Goal: Task Accomplishment & Management: Complete application form

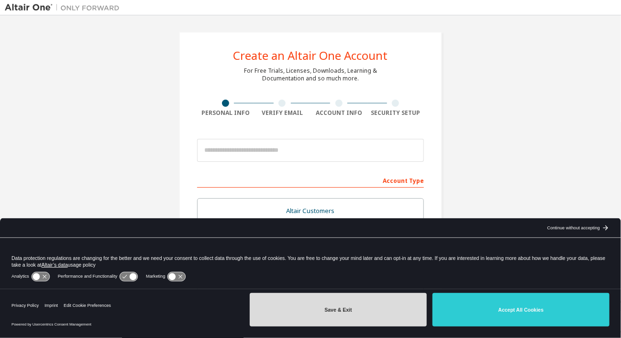
click at [344, 307] on button "Save & Exit" at bounding box center [338, 309] width 177 height 33
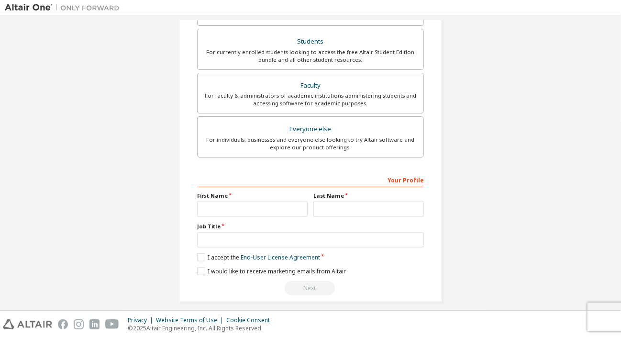
scroll to position [219, 0]
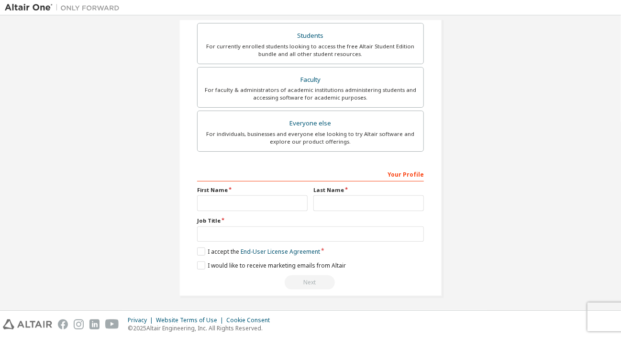
click at [147, 79] on div "Create an Altair One Account For Free Trials, Licenses, Downloads, Learning & D…" at bounding box center [310, 54] width 611 height 506
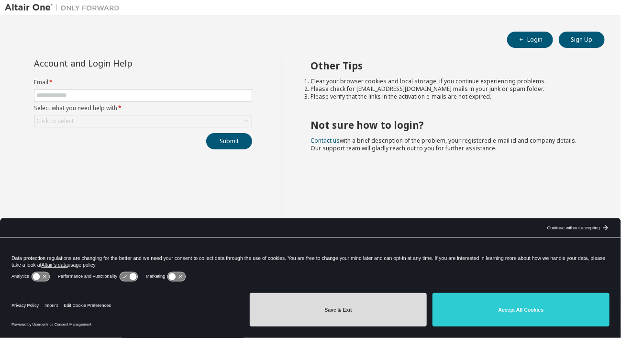
click at [336, 307] on button "Save & Exit" at bounding box center [338, 309] width 177 height 33
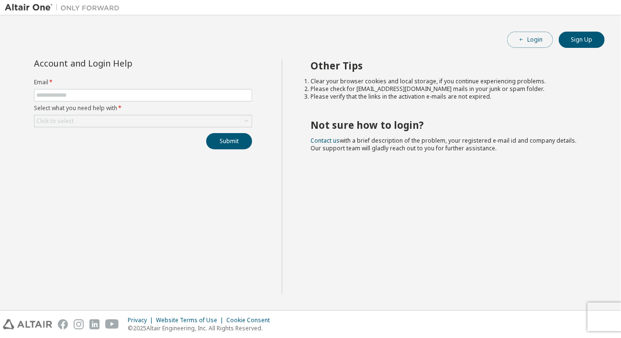
click at [531, 37] on button "Login" at bounding box center [530, 40] width 46 height 16
